Goal: Task Accomplishment & Management: Complete application form

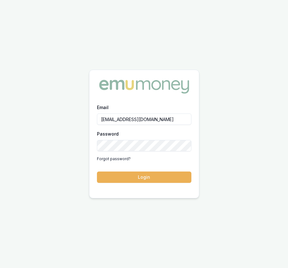
click at [131, 174] on button "Login" at bounding box center [144, 176] width 94 height 11
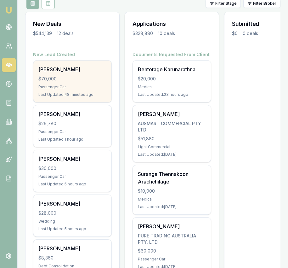
scroll to position [80, 0]
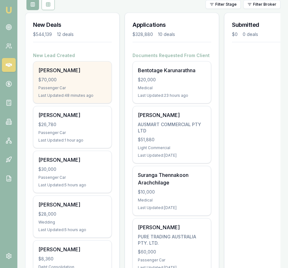
click at [86, 89] on div "Passenger Car" at bounding box center [72, 87] width 68 height 5
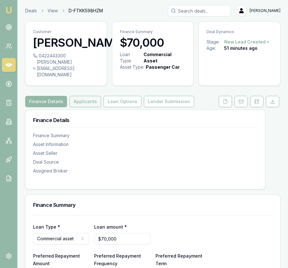
click at [81, 102] on button "Applicants" at bounding box center [85, 101] width 31 height 11
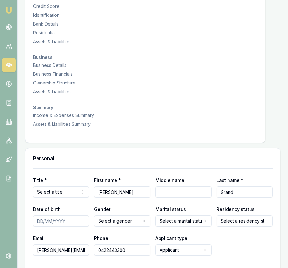
scroll to position [157, 0]
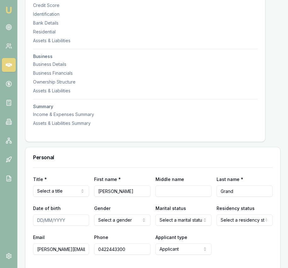
click at [133, 190] on input "Matteo" at bounding box center [122, 190] width 56 height 11
paste input "Matteo"
type input "Matteo"
click at [109, 191] on input "First name *" at bounding box center [122, 190] width 56 height 11
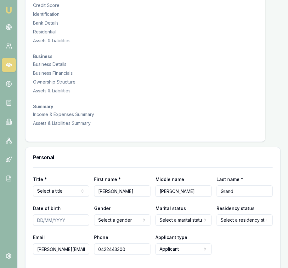
type input "Umberto"
drag, startPoint x: 175, startPoint y: 193, endPoint x: 160, endPoint y: 192, distance: 15.4
click at [160, 192] on input "Matteo" at bounding box center [184, 190] width 56 height 11
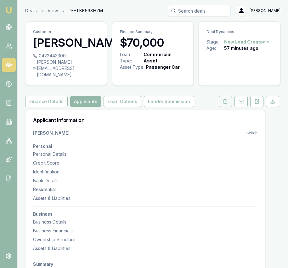
click at [226, 103] on icon at bounding box center [225, 101] width 5 height 5
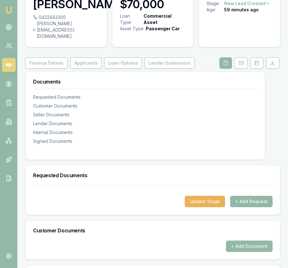
scroll to position [49, 0]
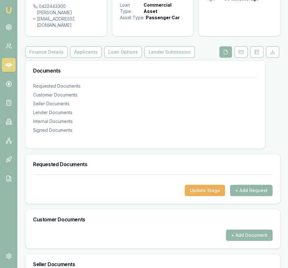
click at [243, 190] on button "+ Add Request" at bounding box center [251, 190] width 43 height 11
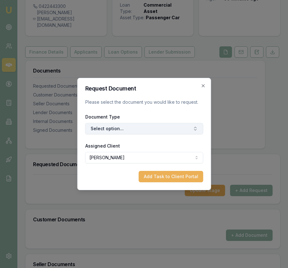
click at [151, 128] on button "Select option..." at bounding box center [144, 128] width 118 height 11
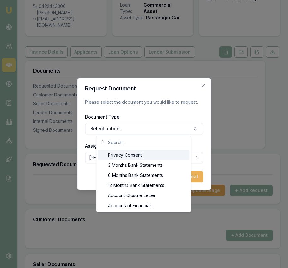
click at [154, 157] on div "Privacy Consent" at bounding box center [144, 155] width 92 height 10
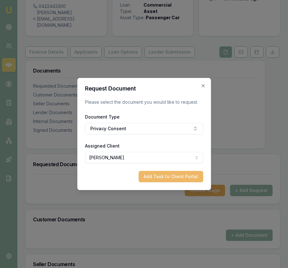
click at [162, 178] on button "Add Task to Client Portal" at bounding box center [171, 176] width 65 height 11
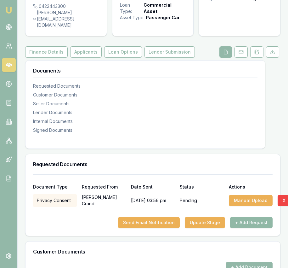
click at [264, 222] on button "+ Add Request" at bounding box center [251, 222] width 43 height 11
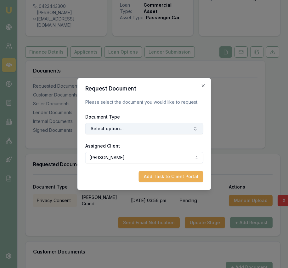
click at [164, 127] on button "Select option..." at bounding box center [144, 128] width 118 height 11
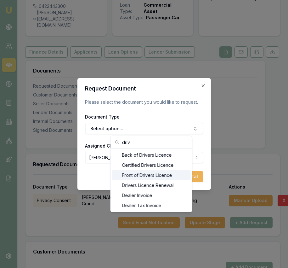
type input "driv"
click at [155, 171] on div "Front of Drivers Licence" at bounding box center [151, 175] width 79 height 10
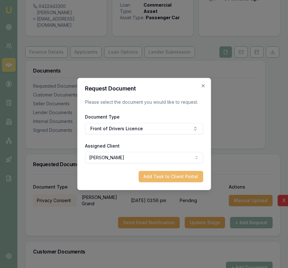
click at [157, 180] on button "Add Task to Client Portal" at bounding box center [171, 176] width 65 height 11
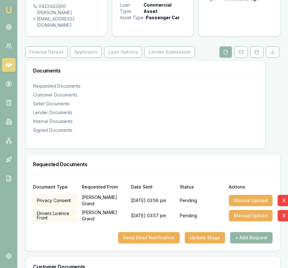
click at [248, 239] on button "+ Add Request" at bounding box center [251, 237] width 43 height 11
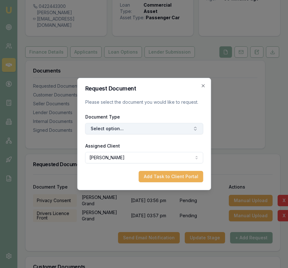
click at [153, 128] on button "Select option..." at bounding box center [144, 128] width 118 height 11
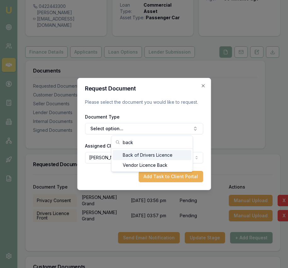
type input "back"
click at [165, 154] on div "Back of Drivers Licence" at bounding box center [152, 155] width 79 height 10
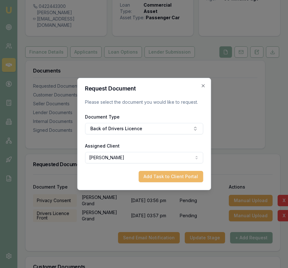
click at [170, 175] on button "Add Task to Client Portal" at bounding box center [171, 176] width 65 height 11
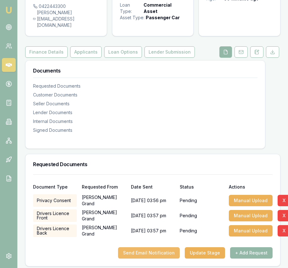
click at [167, 254] on button "Send Email Notification" at bounding box center [149, 252] width 62 height 11
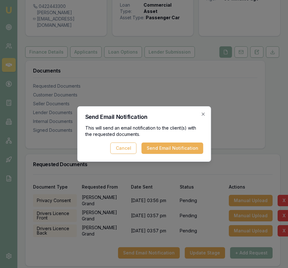
click at [180, 150] on button "Send Email Notification" at bounding box center [172, 147] width 62 height 11
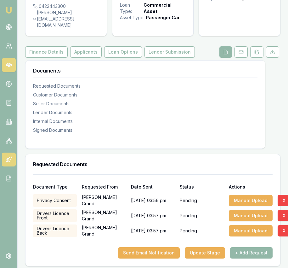
scroll to position [34, 0]
